Goal: Task Accomplishment & Management: Use online tool/utility

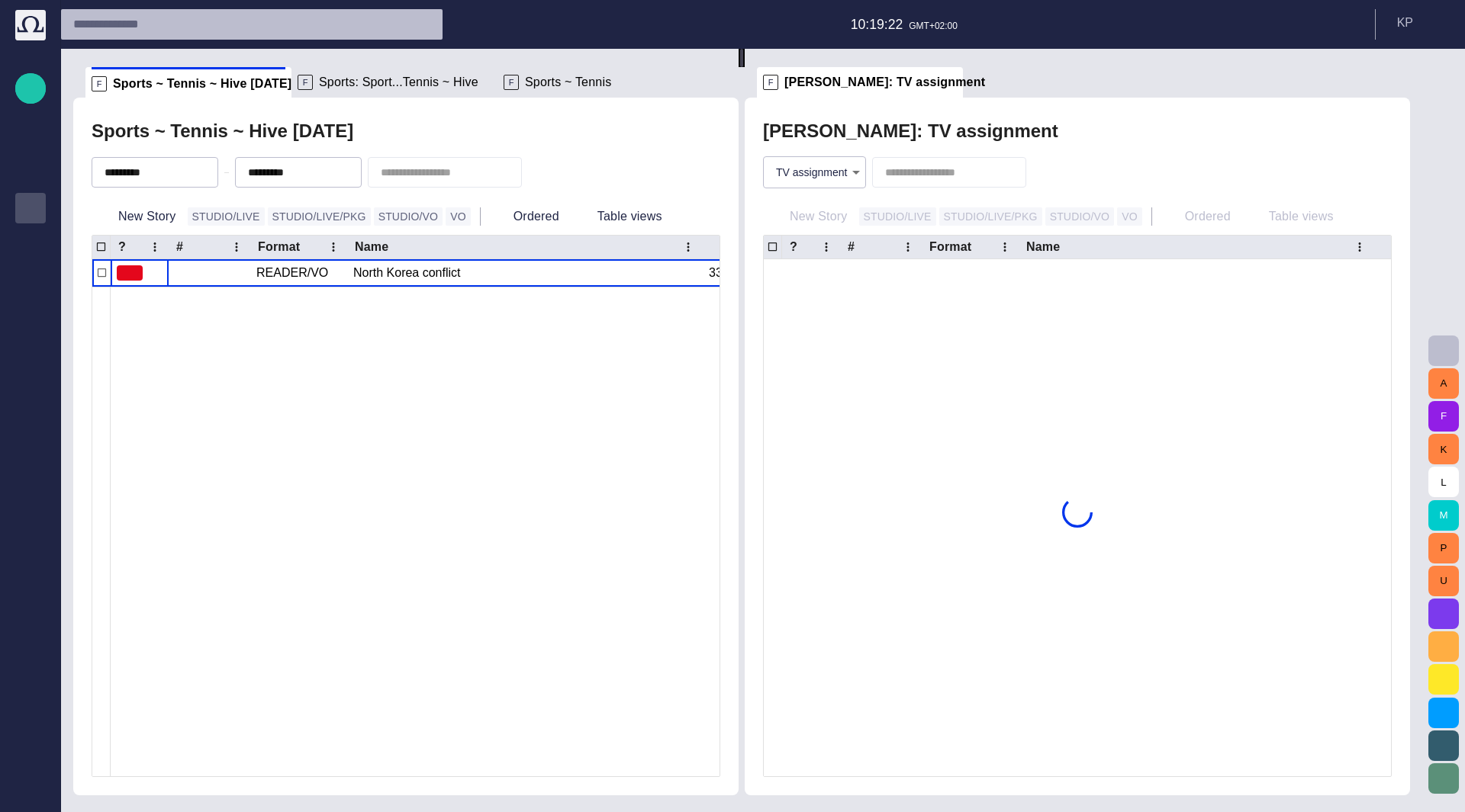
click at [29, 196] on div "Publishing queue" at bounding box center [31, 207] width 18 height 24
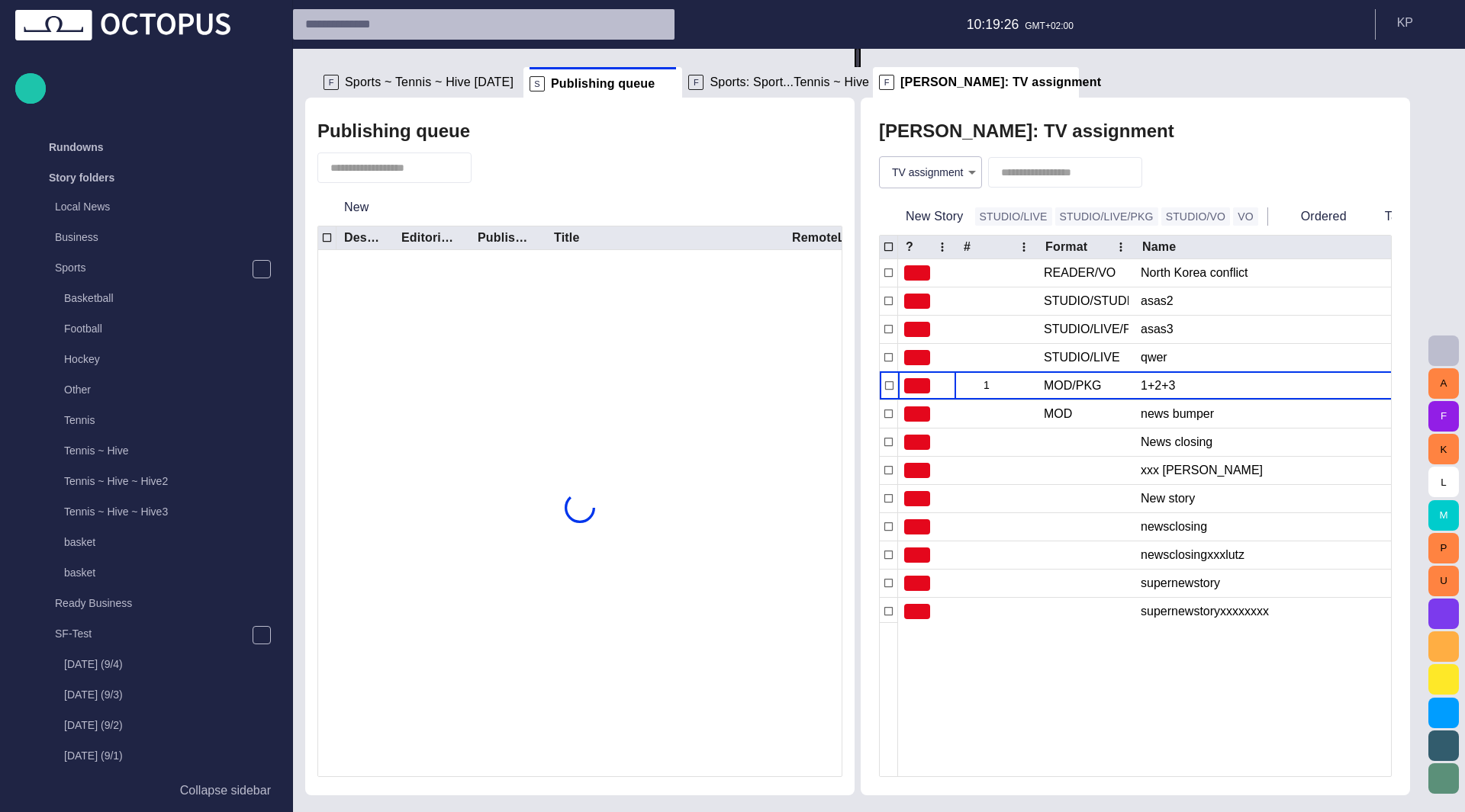
scroll to position [1704, 0]
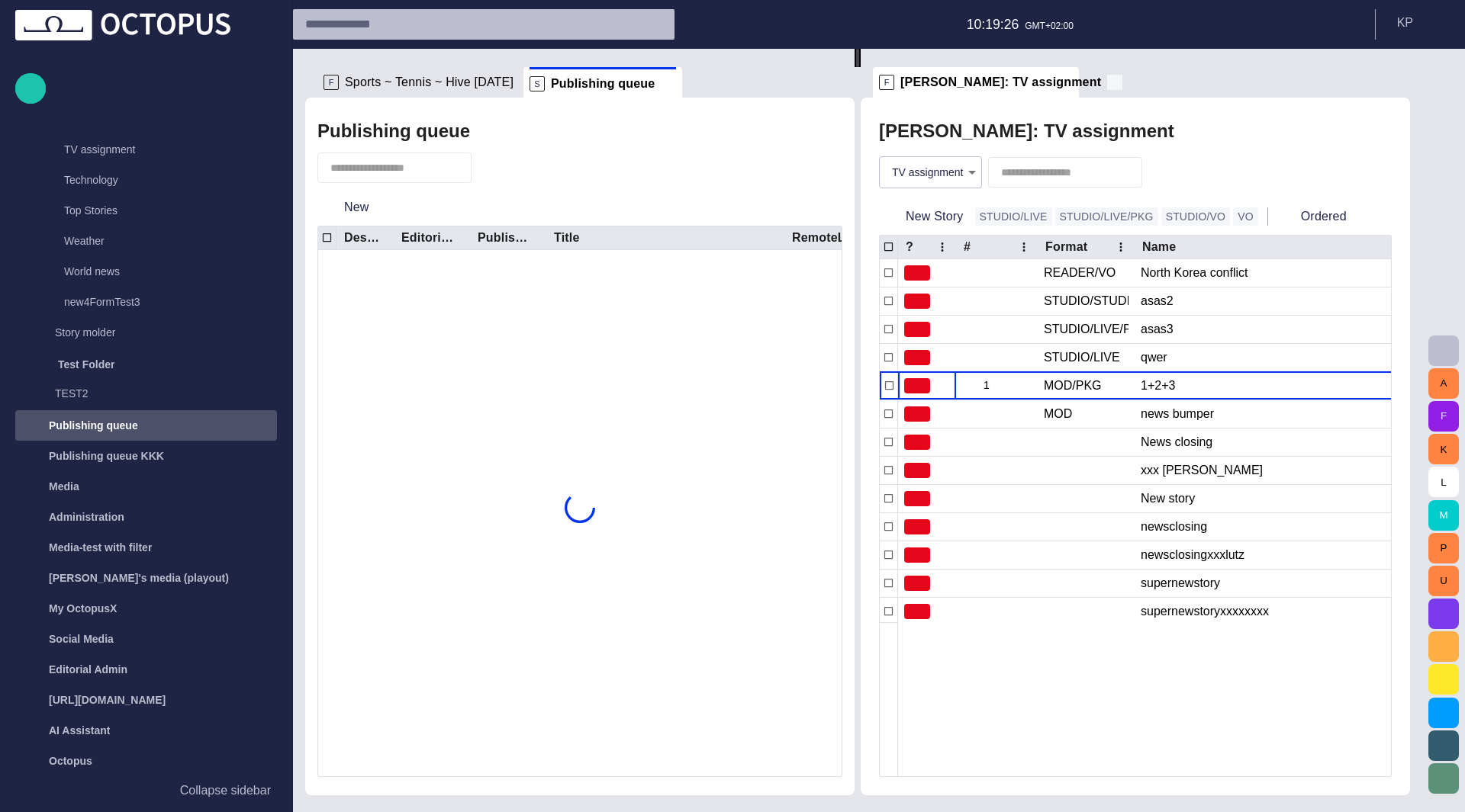
click at [1106, 84] on span at bounding box center [1114, 82] width 15 height 15
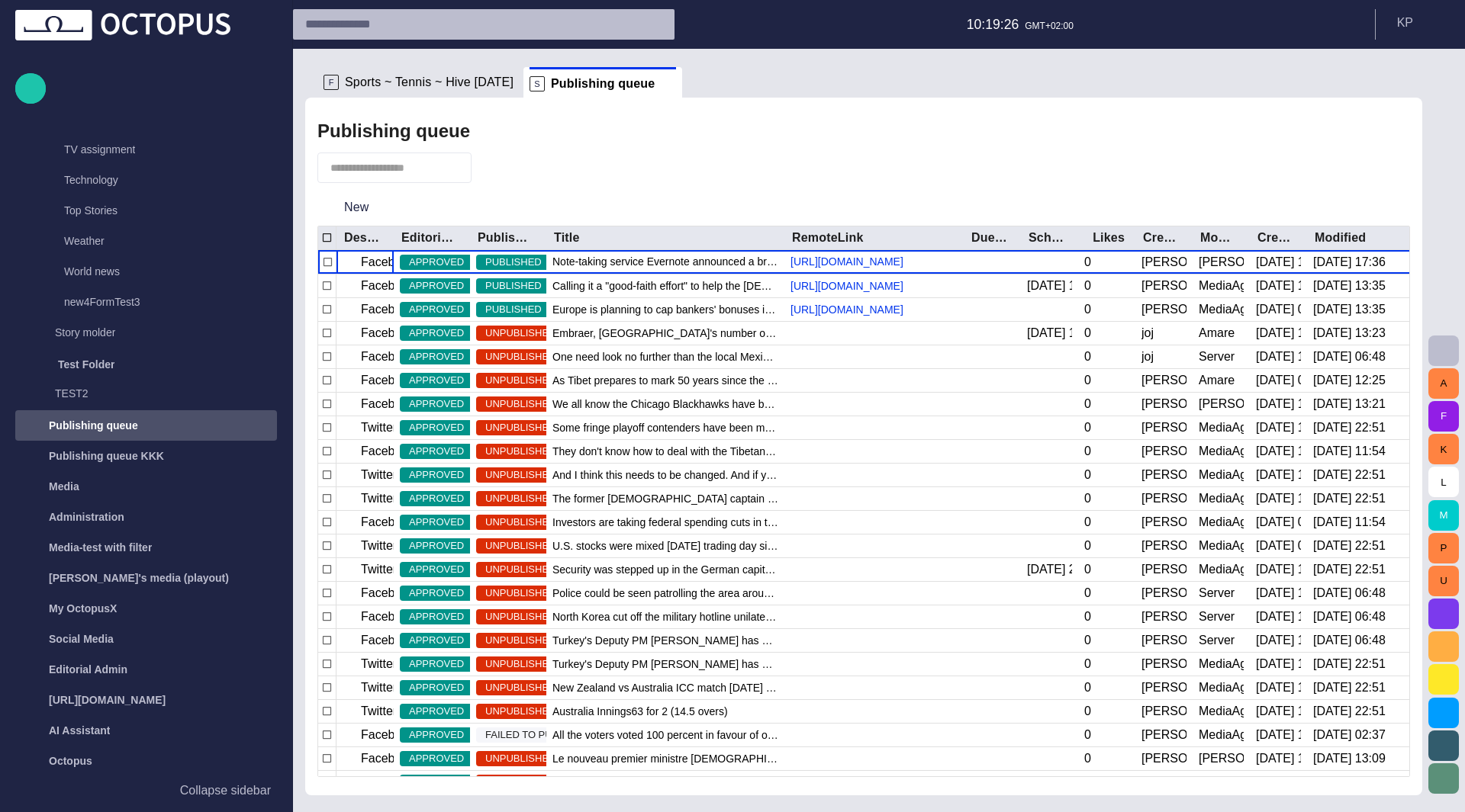
drag, startPoint x: 1363, startPoint y: 159, endPoint x: 854, endPoint y: 295, distance: 526.9
click at [1363, 159] on span "button" at bounding box center [1363, 168] width 18 height 18
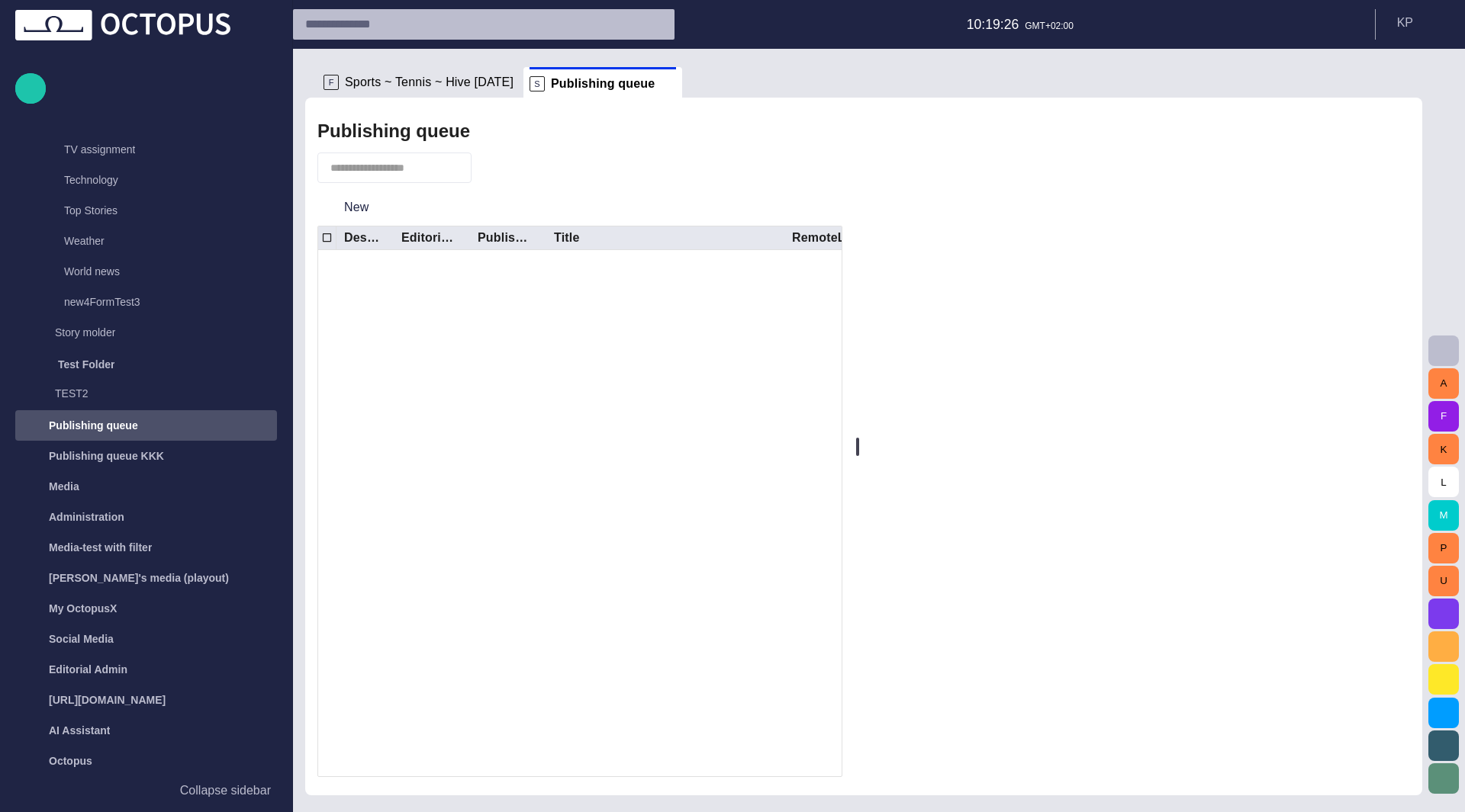
drag, startPoint x: 663, startPoint y: 324, endPoint x: 713, endPoint y: 278, distance: 67.9
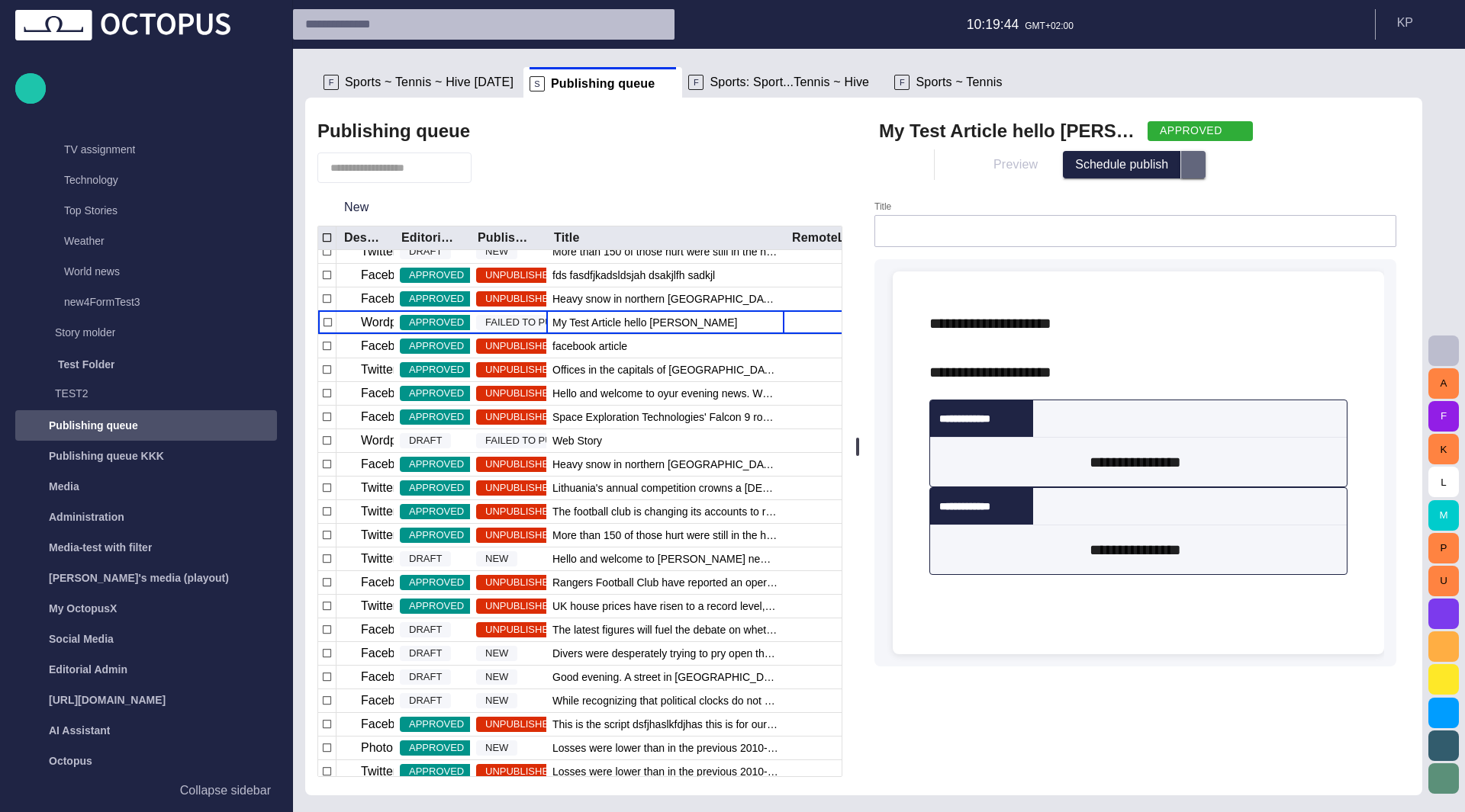
click at [1198, 167] on span "select publish option" at bounding box center [1194, 165] width 13 height 13
click at [1258, 180] on div "Preview Schedule publish Schedule publish Publish now Cancel schedule" at bounding box center [1135, 164] width 512 height 37
click at [1199, 173] on button "select publish option" at bounding box center [1193, 164] width 24 height 28
click at [1222, 123] on div "My Test Article hello [PERSON_NAME] APPROVED" at bounding box center [1135, 130] width 512 height 24
click at [1185, 132] on div "APPROVED" at bounding box center [1199, 131] width 105 height 20
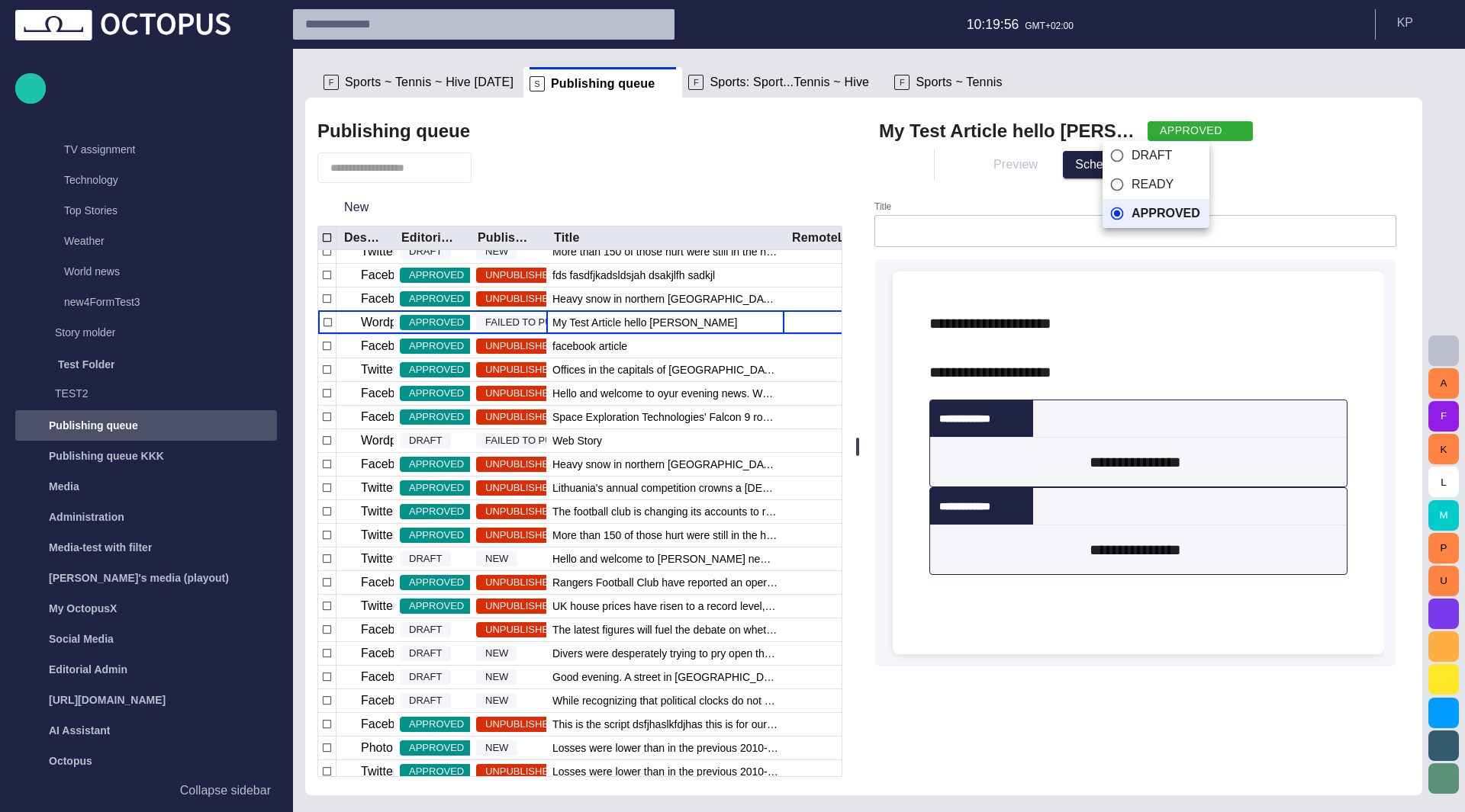
click at [1159, 154] on span "DRAFT" at bounding box center [1166, 155] width 68 height 18
click at [910, 167] on button "button" at bounding box center [894, 164] width 31 height 31
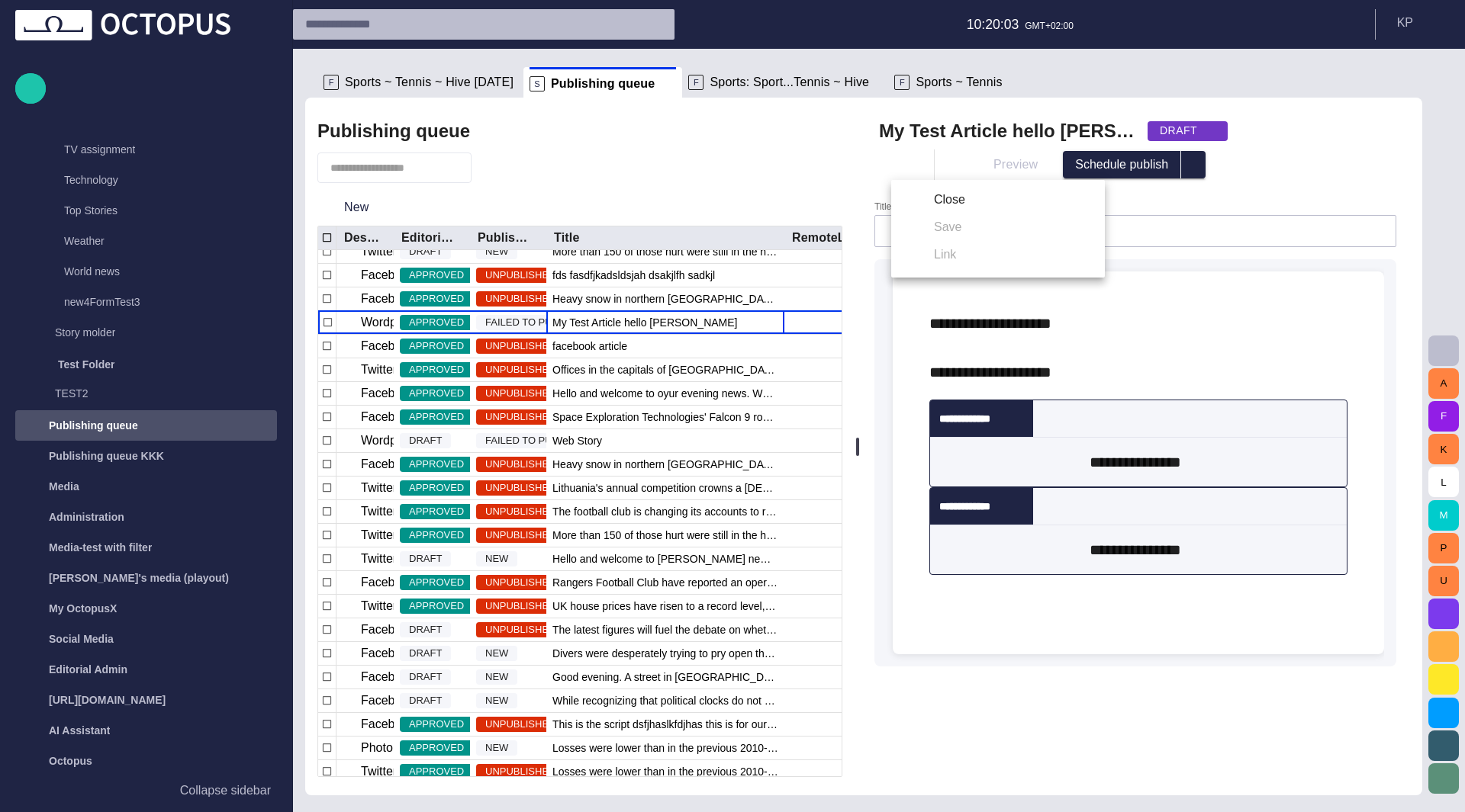
click at [930, 225] on ul "Close Save Link" at bounding box center [998, 228] width 214 height 98
click at [1085, 108] on div at bounding box center [732, 406] width 1465 height 812
click at [433, 323] on span "APPROVED" at bounding box center [436, 322] width 73 height 15
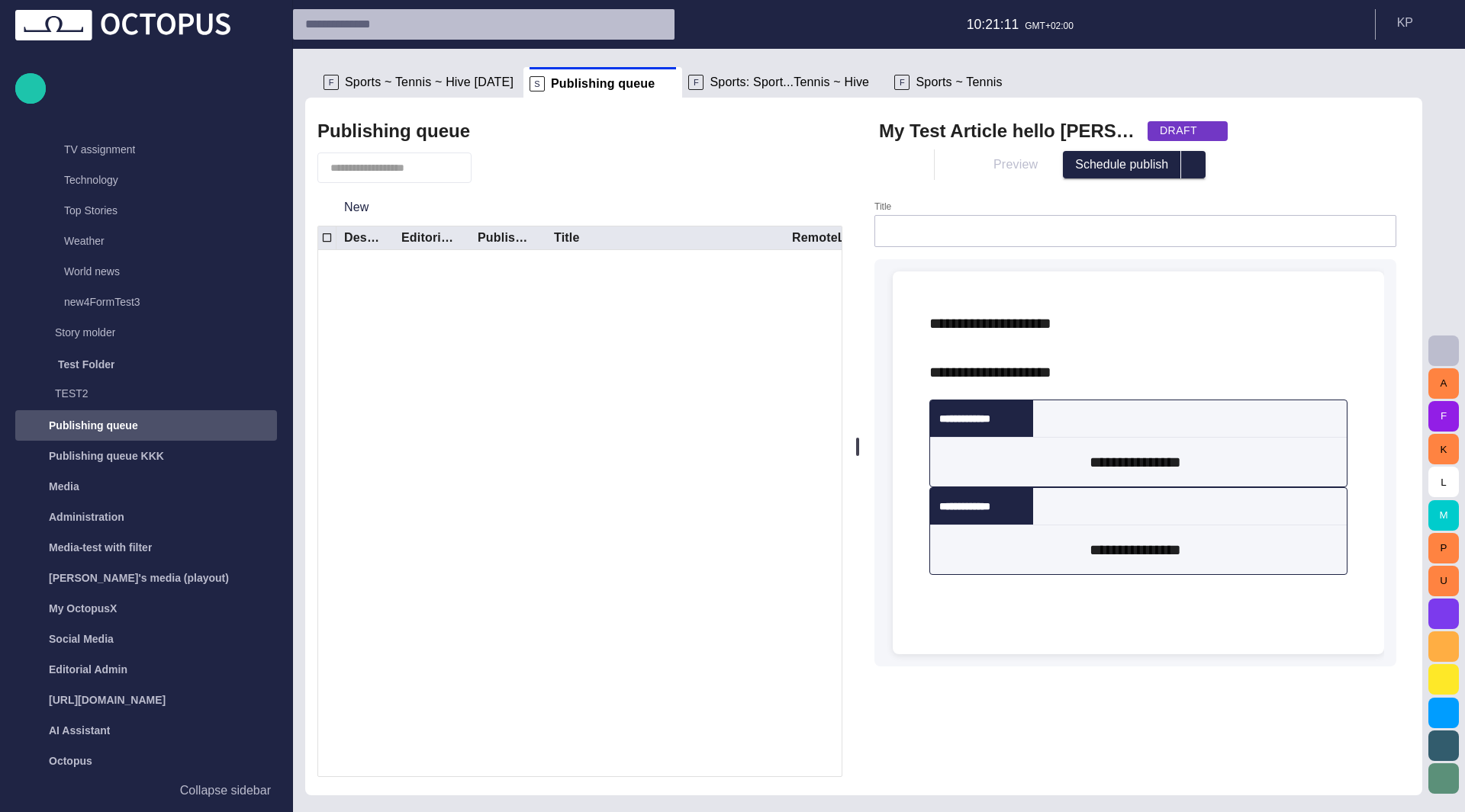
scroll to position [0, 0]
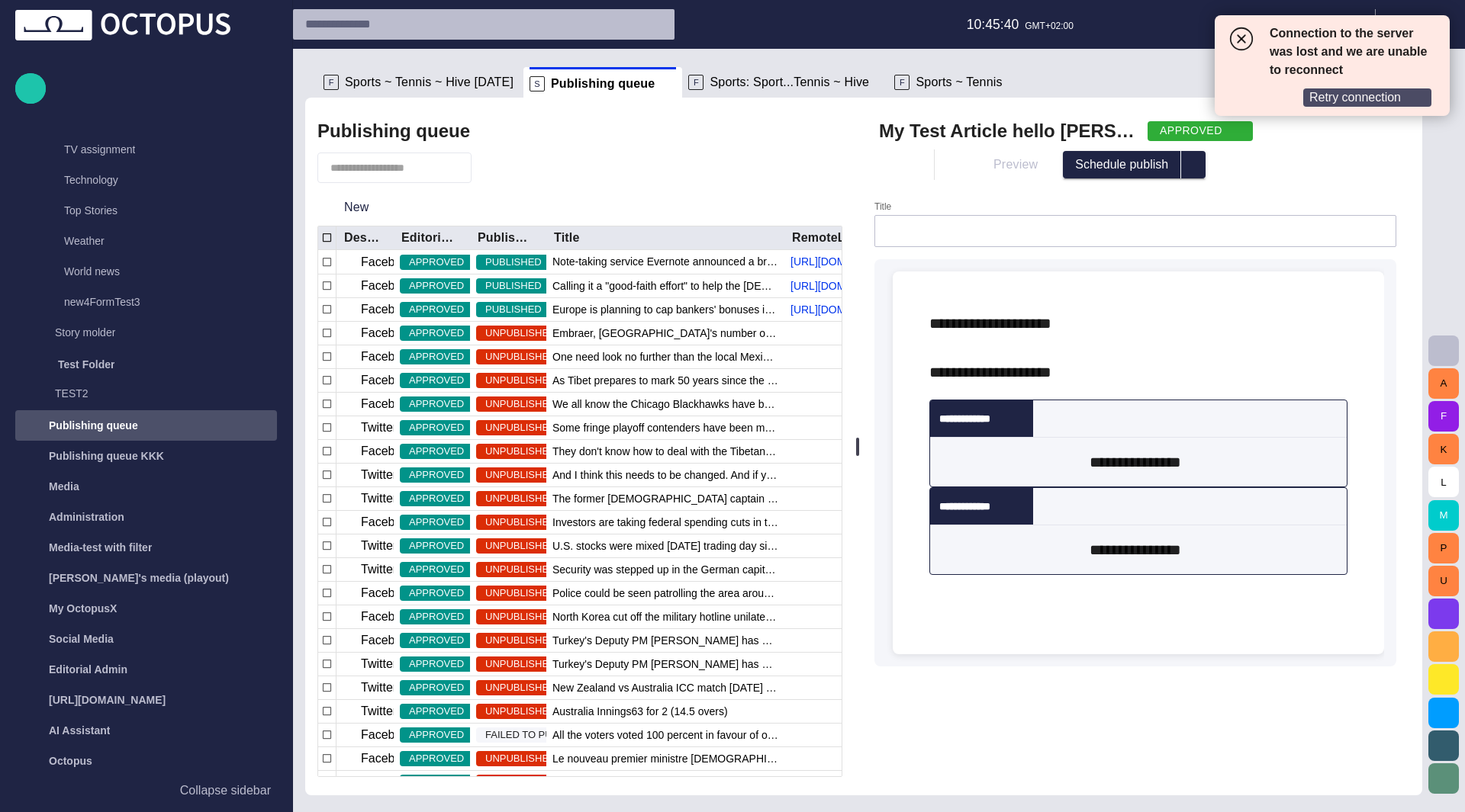
click at [1352, 95] on span "Retry connection" at bounding box center [1354, 97] width 92 height 15
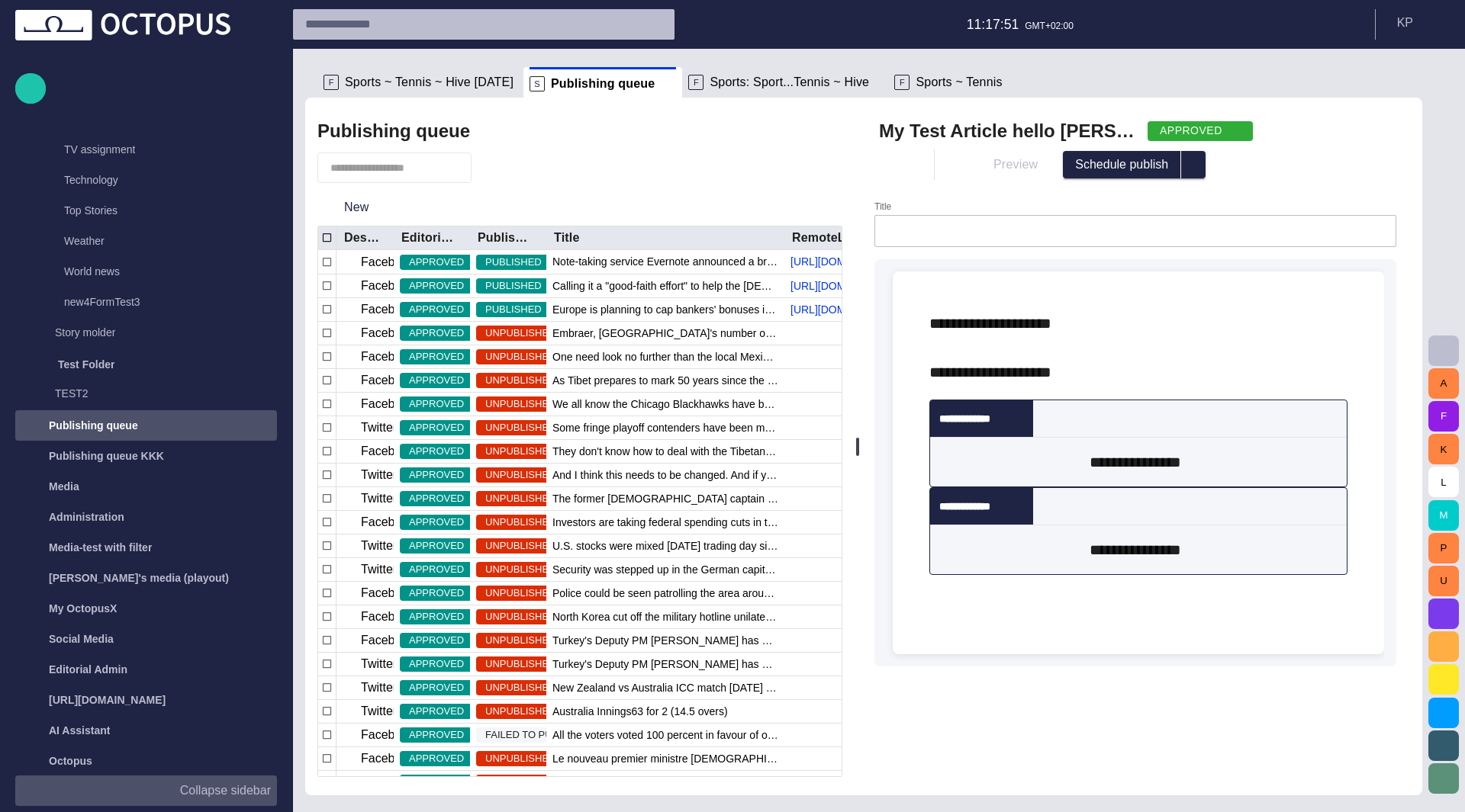
click at [236, 786] on p "Collapse sidebar" at bounding box center [225, 790] width 91 height 18
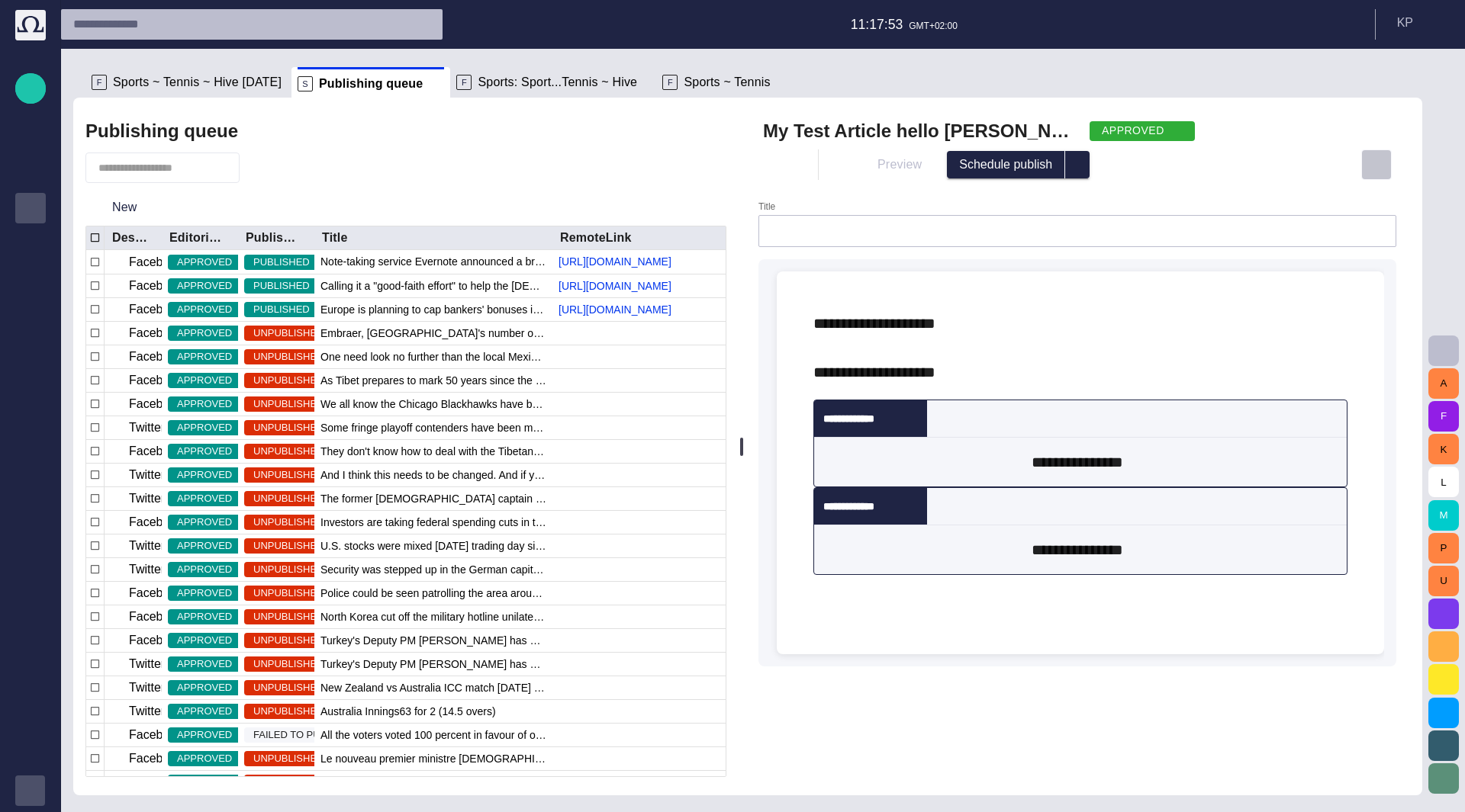
click at [1381, 173] on button "button" at bounding box center [1376, 164] width 31 height 31
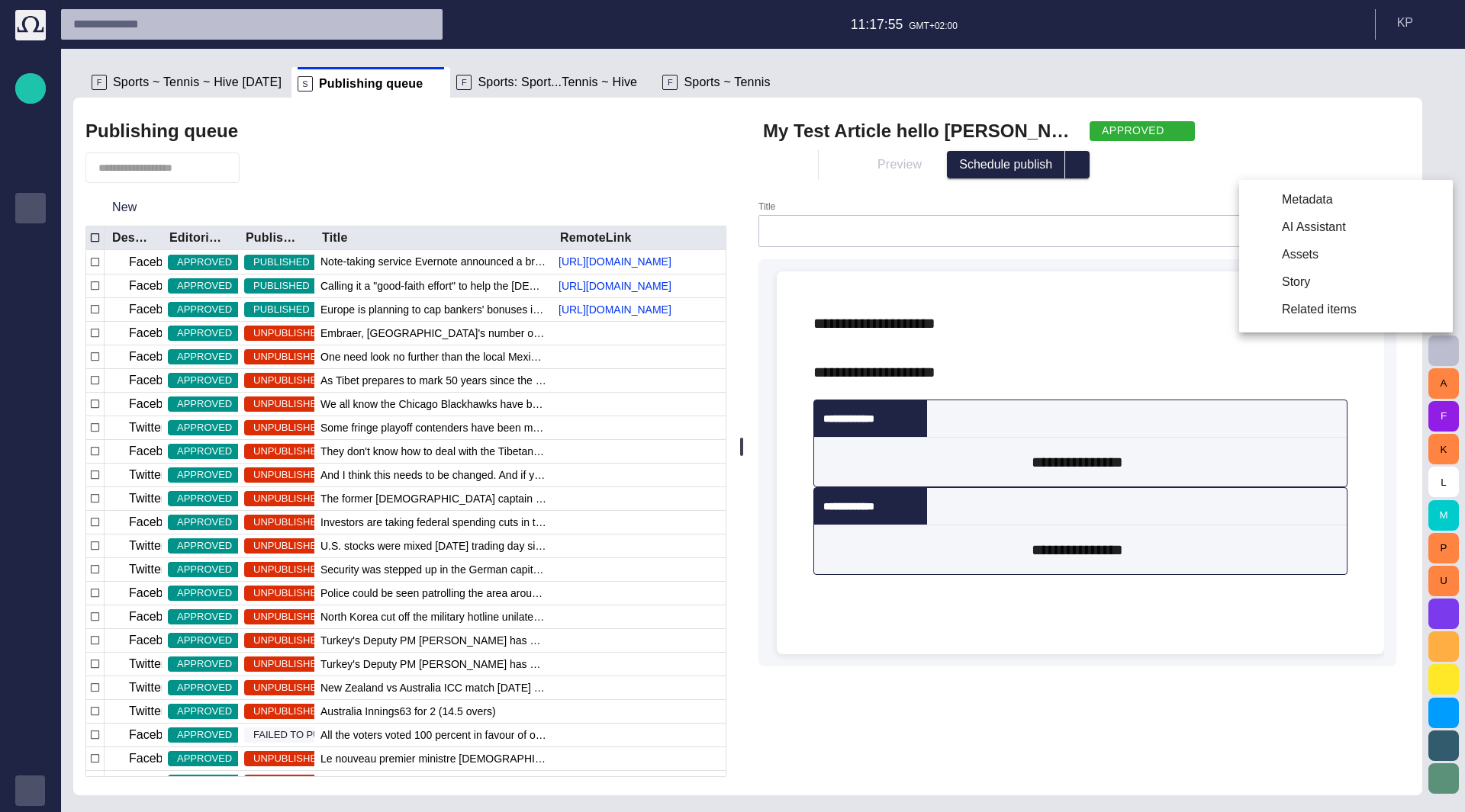
click at [1336, 203] on li "Metadata" at bounding box center [1345, 199] width 214 height 28
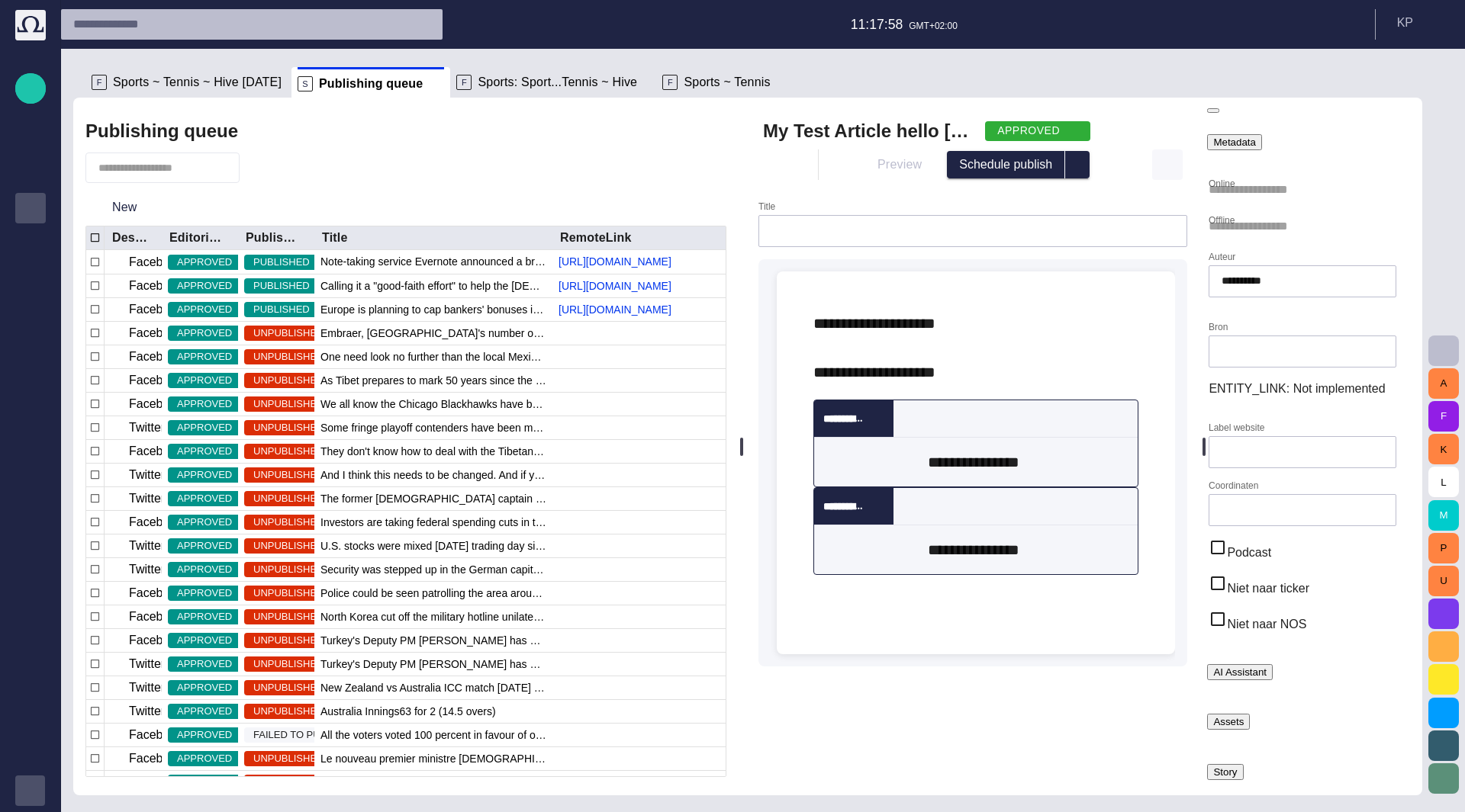
click at [1175, 166] on span "button" at bounding box center [1167, 164] width 15 height 15
click at [1203, 223] on li "AI Assistant" at bounding box center [1271, 227] width 214 height 28
click at [1081, 163] on span "select publish option" at bounding box center [1078, 165] width 13 height 13
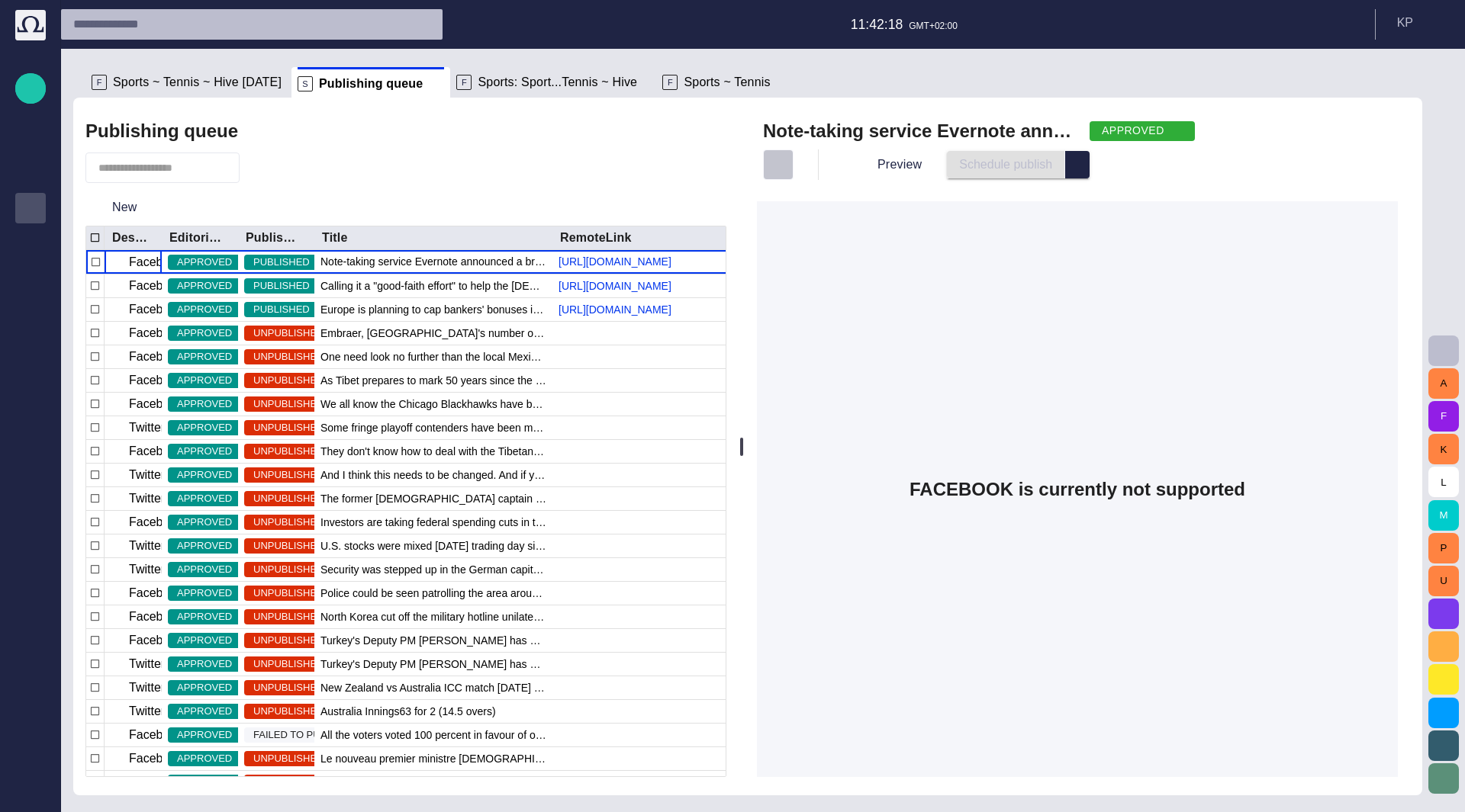
click at [786, 167] on span "button" at bounding box center [777, 164] width 15 height 15
click at [802, 199] on li "Close" at bounding box center [882, 199] width 214 height 28
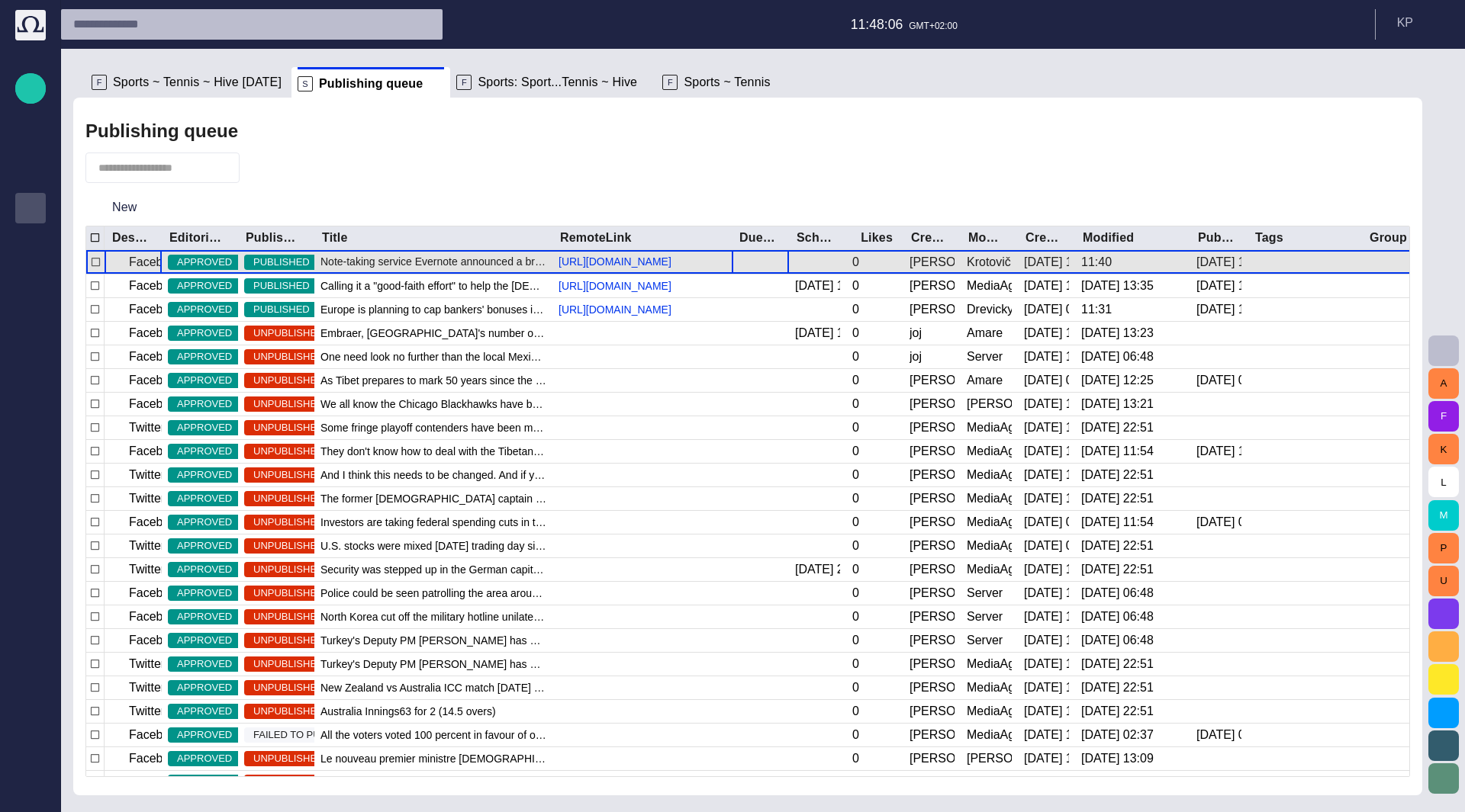
click at [775, 260] on div at bounding box center [760, 261] width 58 height 23
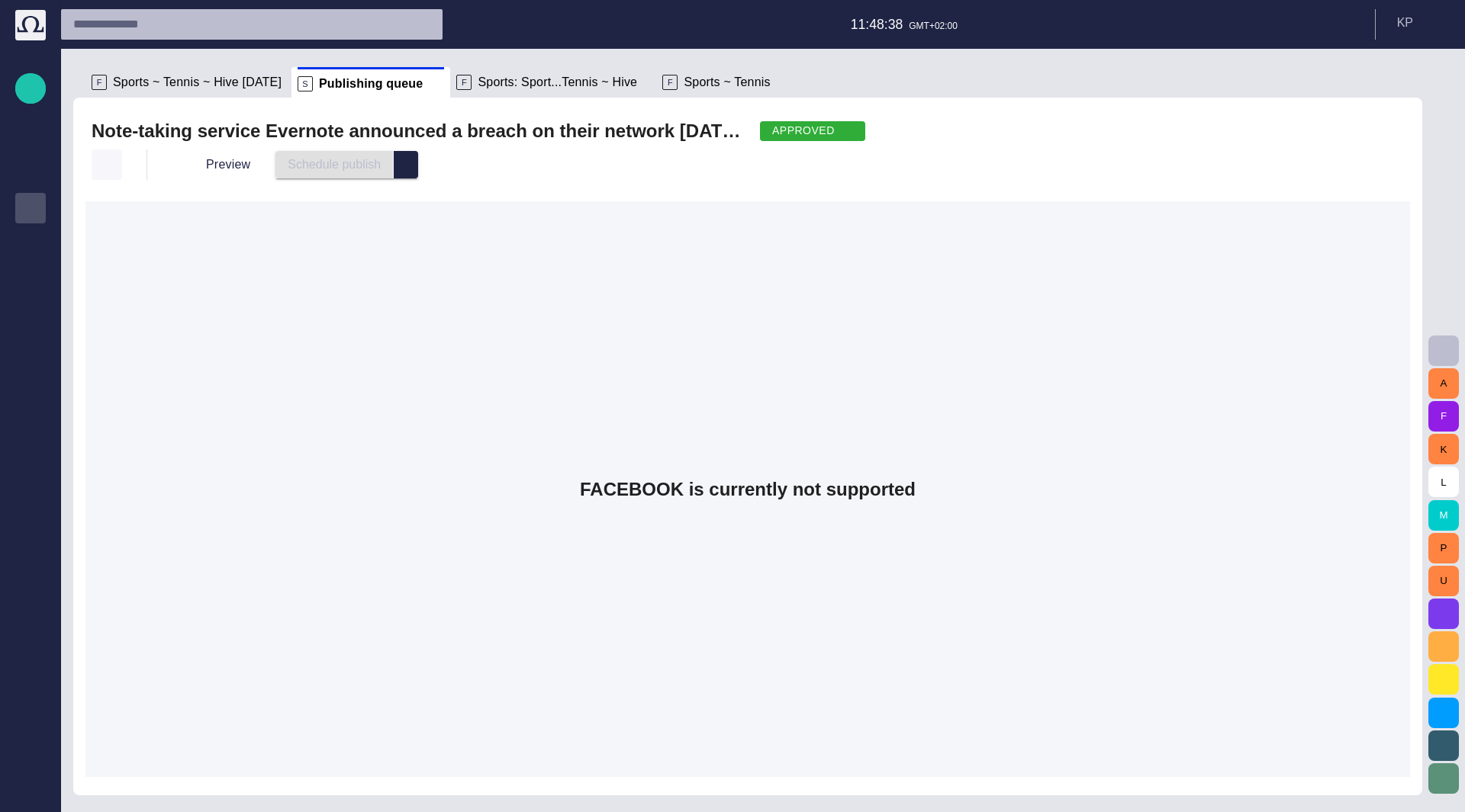
click at [110, 159] on span "button" at bounding box center [106, 164] width 15 height 15
click at [140, 198] on li "Close" at bounding box center [199, 199] width 214 height 28
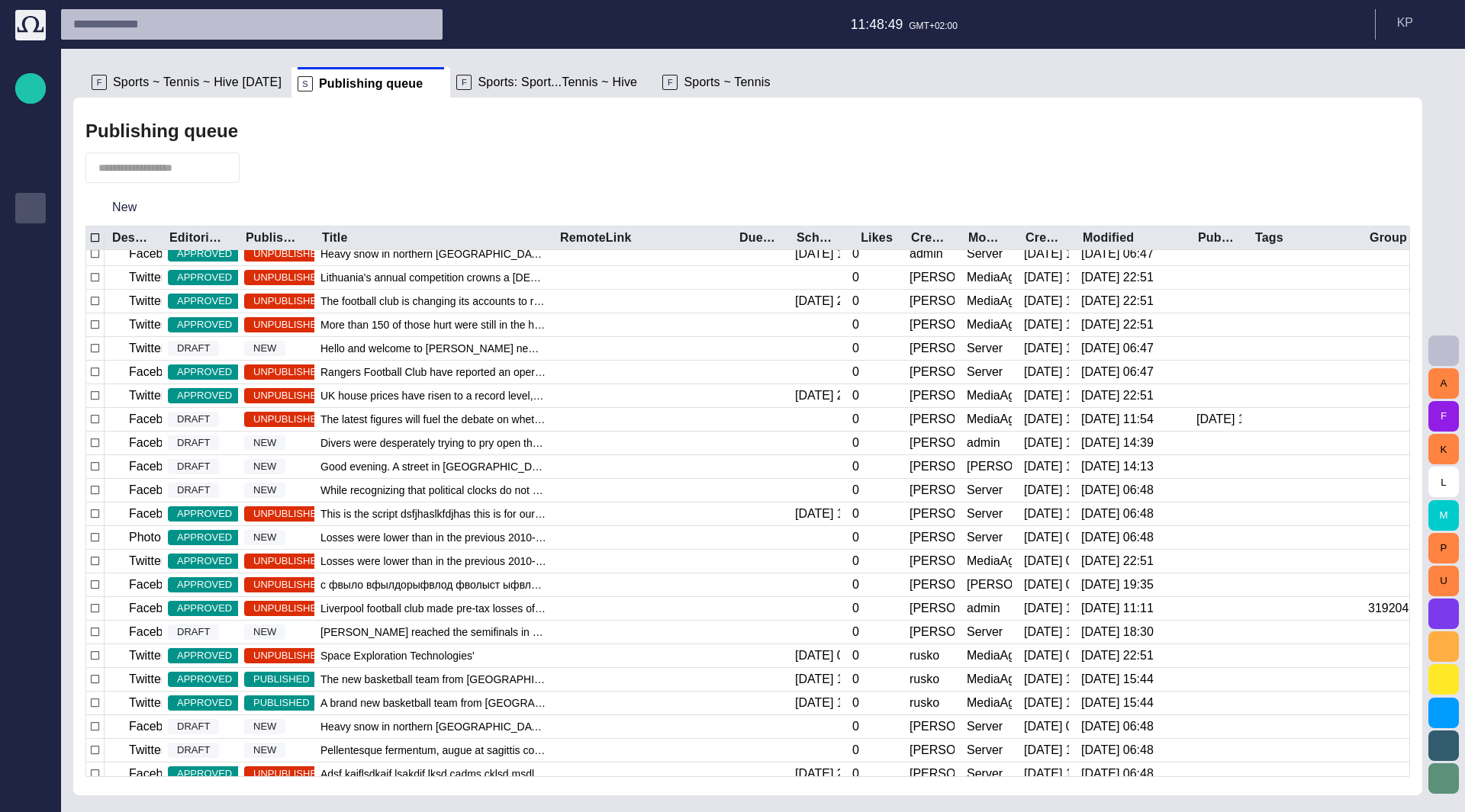
scroll to position [993, 0]
